Goal: Task Accomplishment & Management: Use online tool/utility

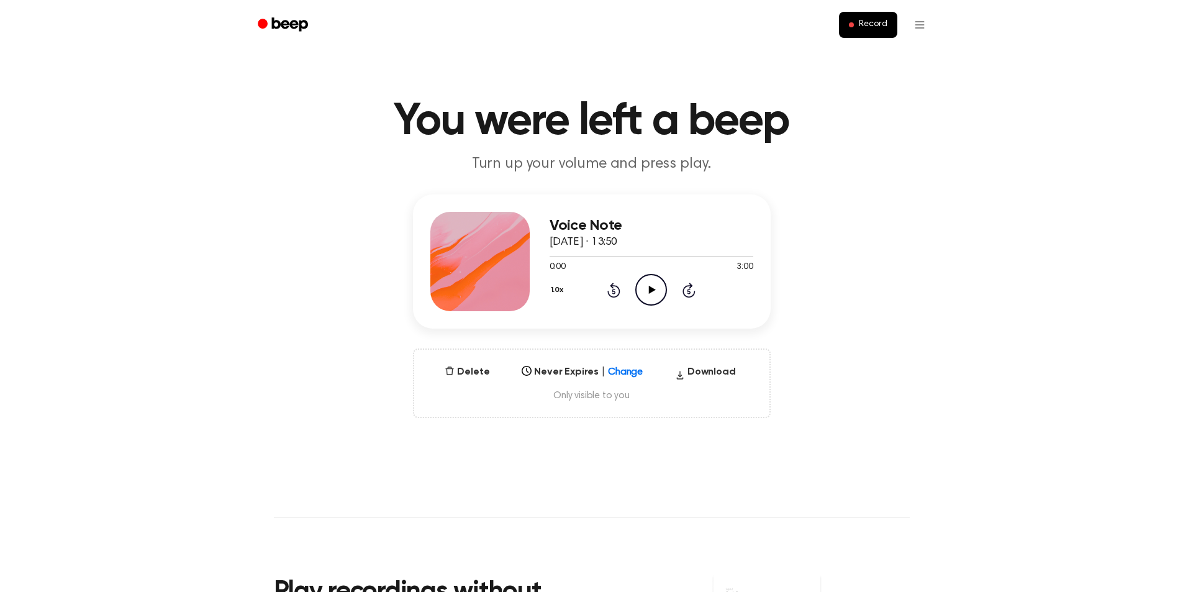
click at [645, 294] on icon "Play Audio" at bounding box center [652, 290] width 32 height 32
click at [671, 260] on div at bounding box center [652, 256] width 204 height 10
click at [714, 253] on div at bounding box center [652, 256] width 204 height 10
drag, startPoint x: 551, startPoint y: 253, endPoint x: 659, endPoint y: 257, distance: 108.1
click at [655, 257] on div at bounding box center [652, 256] width 204 height 10
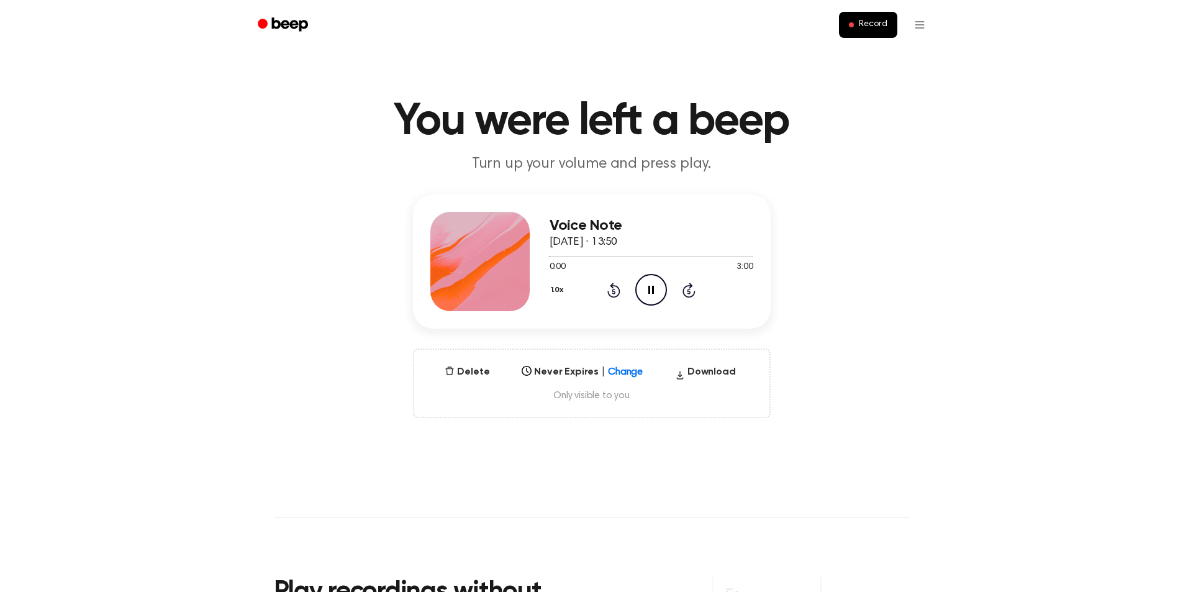
click at [657, 291] on icon "Pause Audio" at bounding box center [652, 290] width 32 height 32
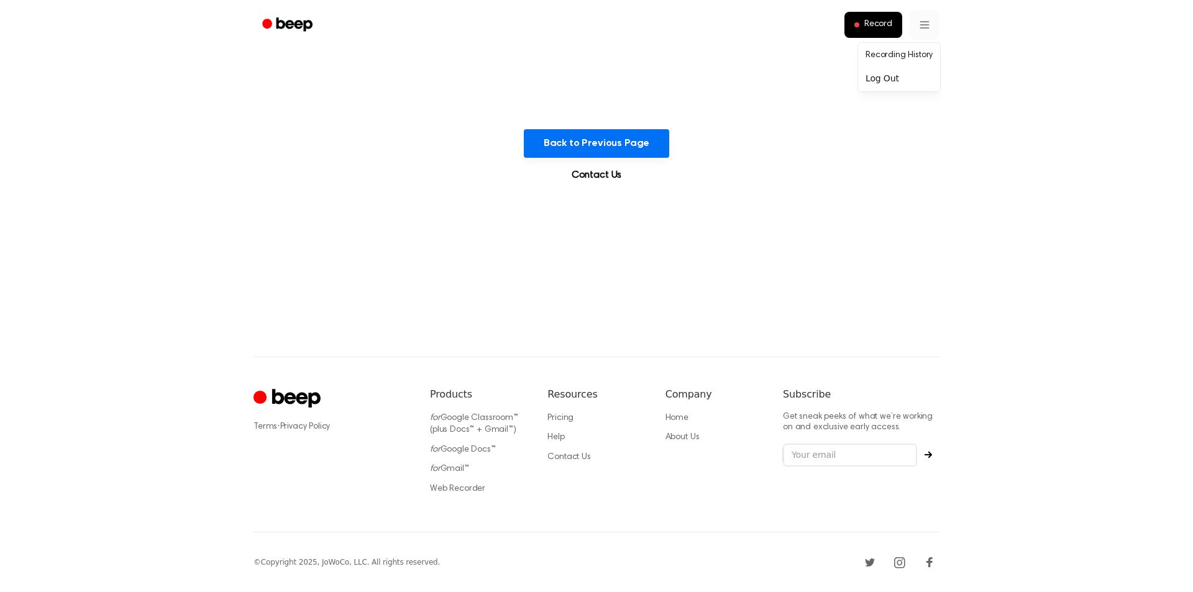
click at [924, 12] on html "Record Back to Previous Page Contact Us ⚠️ We are experiencing issues with our …" at bounding box center [596, 296] width 1193 height 592
click at [905, 58] on link "Recording History" at bounding box center [898, 55] width 77 height 21
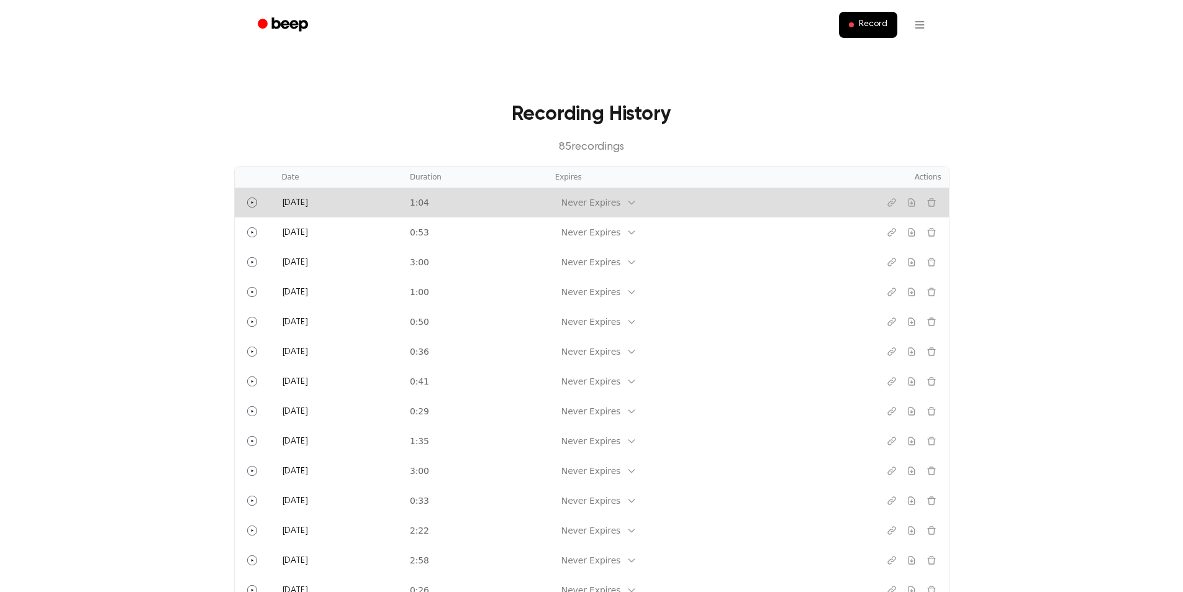
click at [476, 203] on td "1:04" at bounding box center [475, 203] width 145 height 30
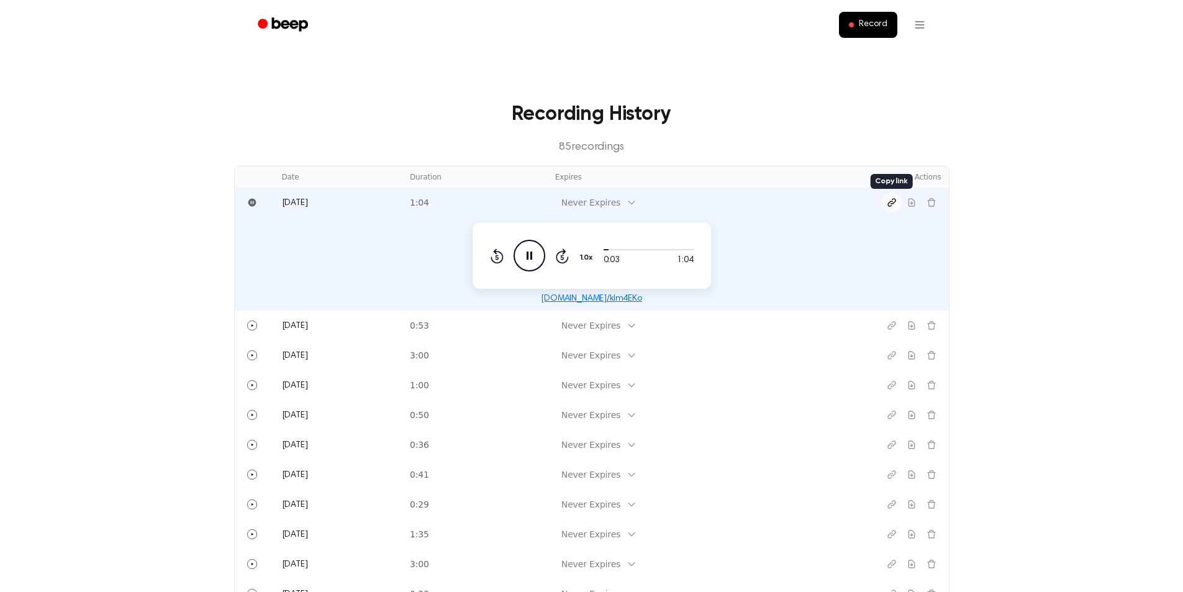
click at [898, 202] on button "Copy link" at bounding box center [892, 203] width 20 height 20
click at [536, 248] on icon "Pause Audio" at bounding box center [530, 256] width 32 height 32
